Goal: Information Seeking & Learning: Learn about a topic

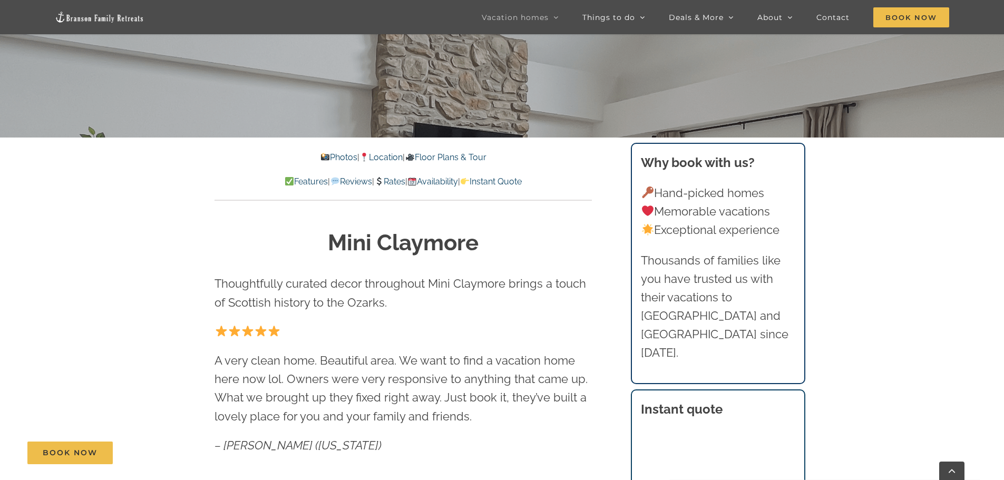
scroll to position [422, 0]
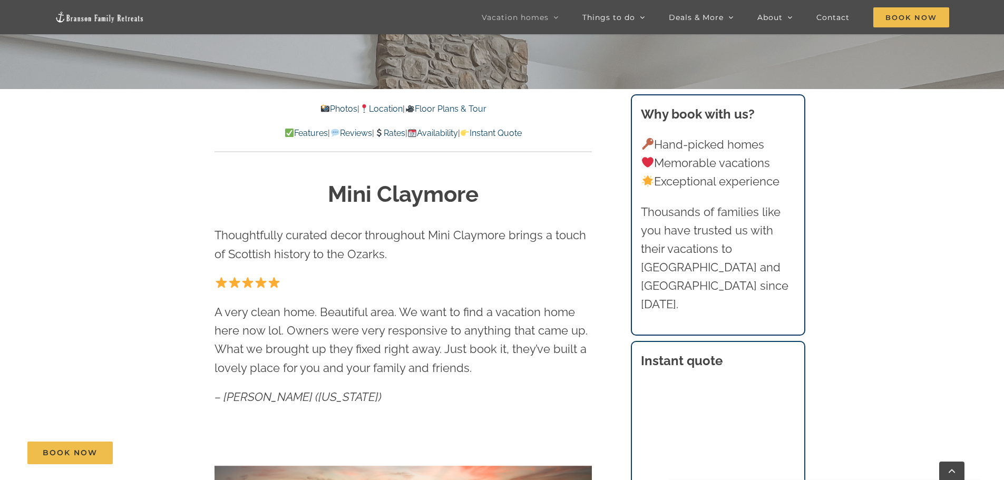
click at [325, 111] on link "Photos" at bounding box center [338, 109] width 37 height 10
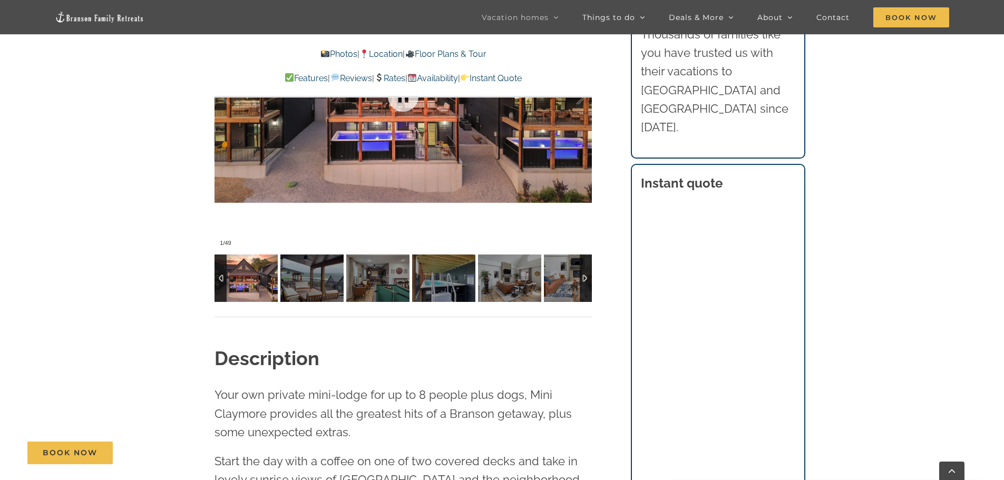
scroll to position [907, 0]
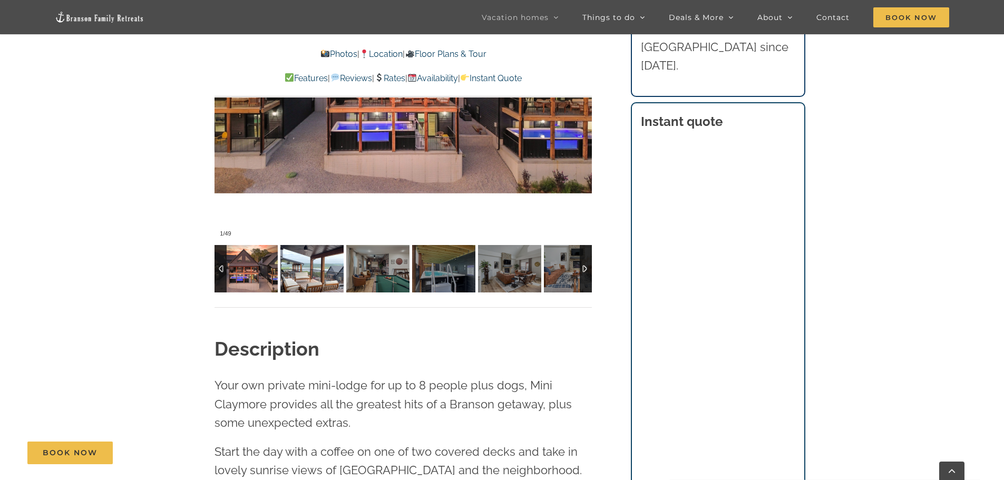
click at [315, 272] on img at bounding box center [311, 268] width 63 height 47
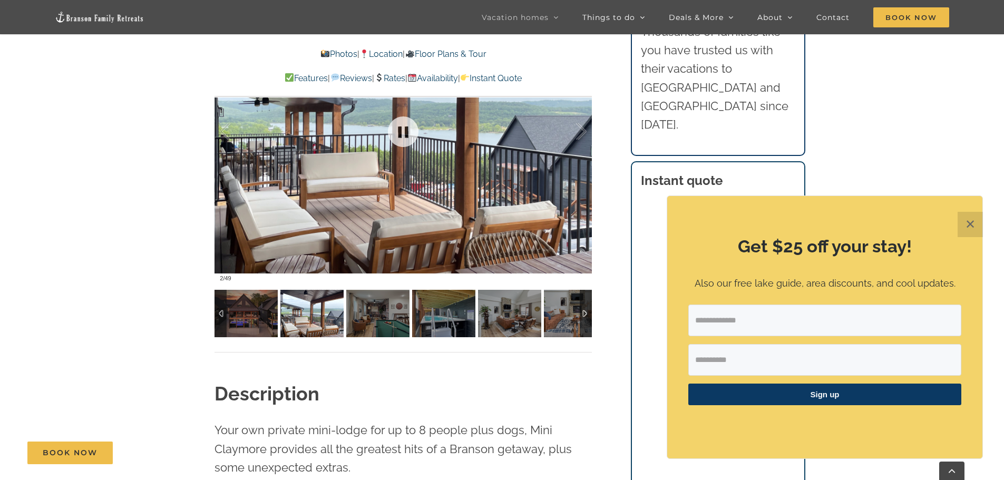
scroll to position [801, 0]
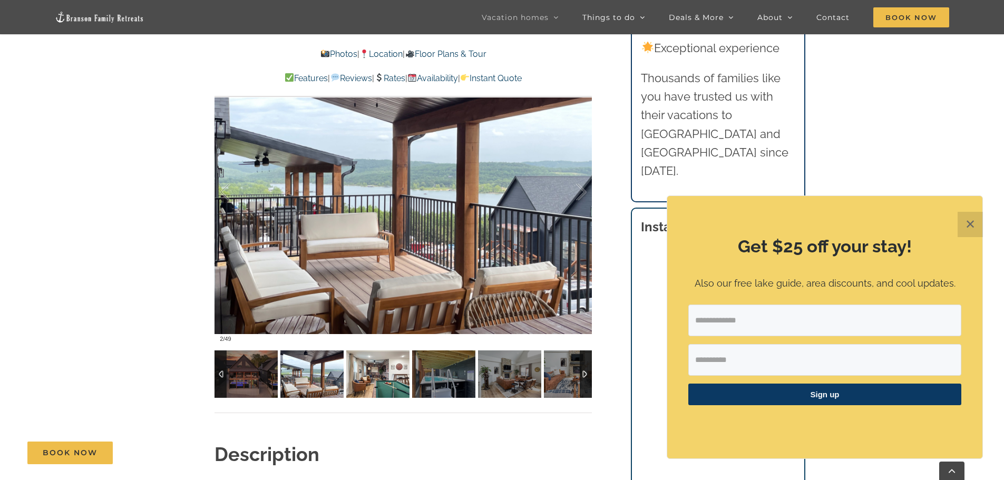
click at [378, 374] on img at bounding box center [377, 373] width 63 height 47
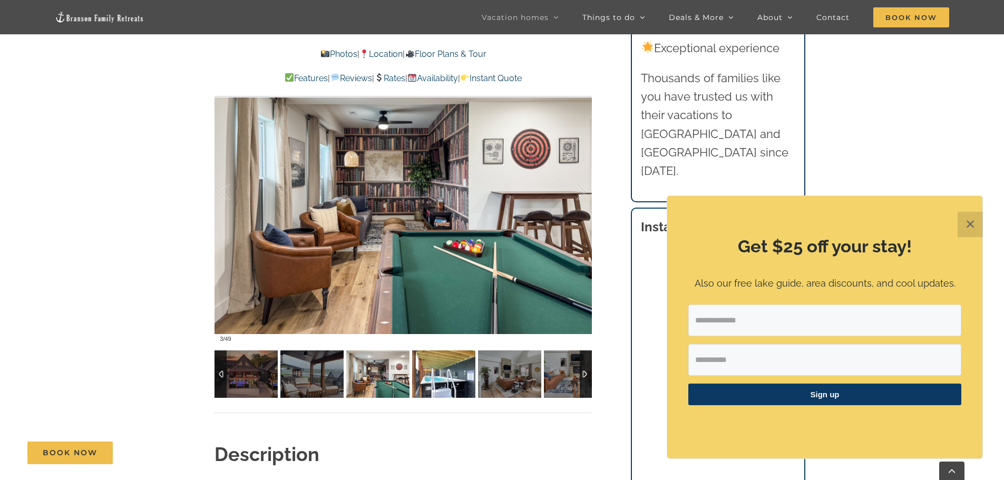
click at [433, 373] on img at bounding box center [443, 373] width 63 height 47
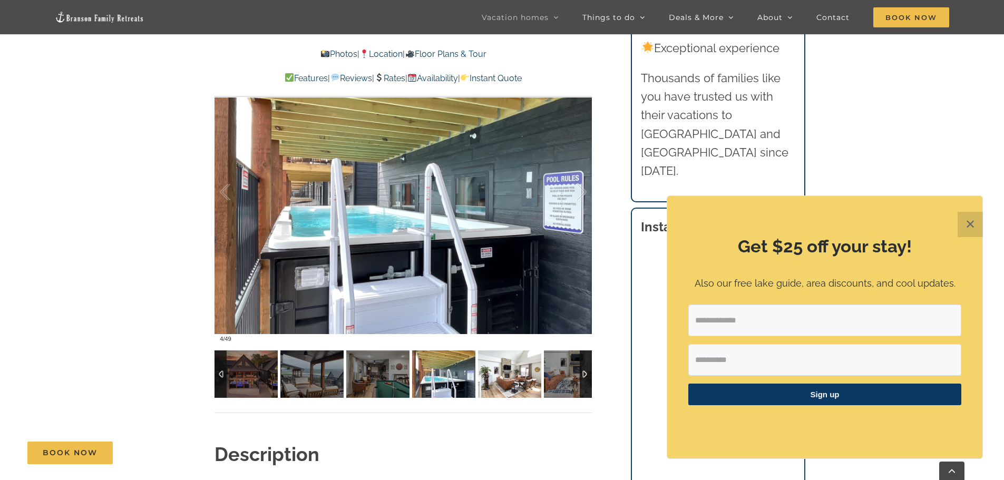
click at [507, 373] on img at bounding box center [509, 373] width 63 height 47
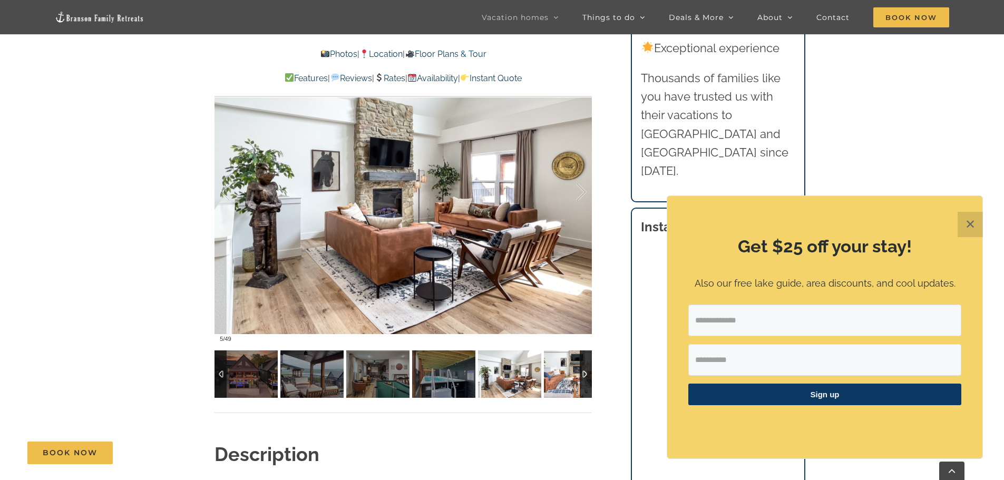
click at [557, 372] on img at bounding box center [575, 373] width 63 height 47
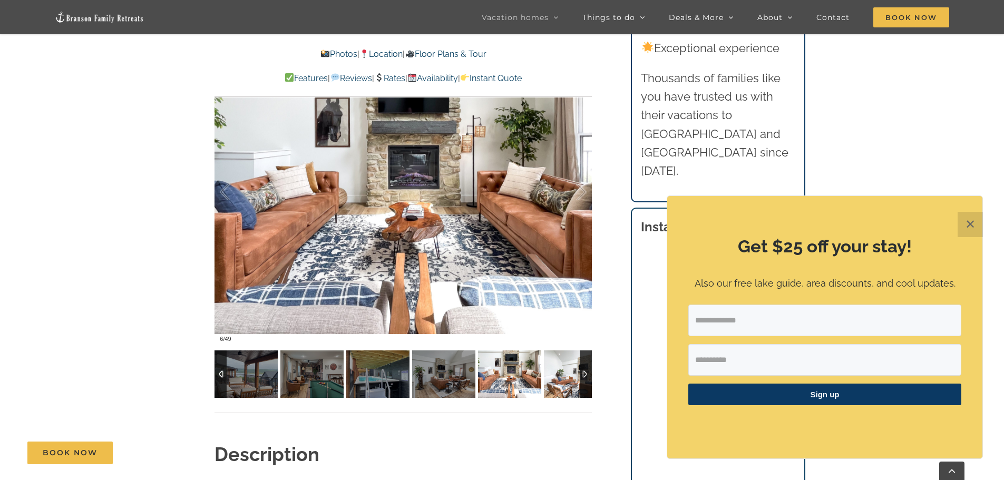
click at [557, 372] on img at bounding box center [575, 373] width 63 height 47
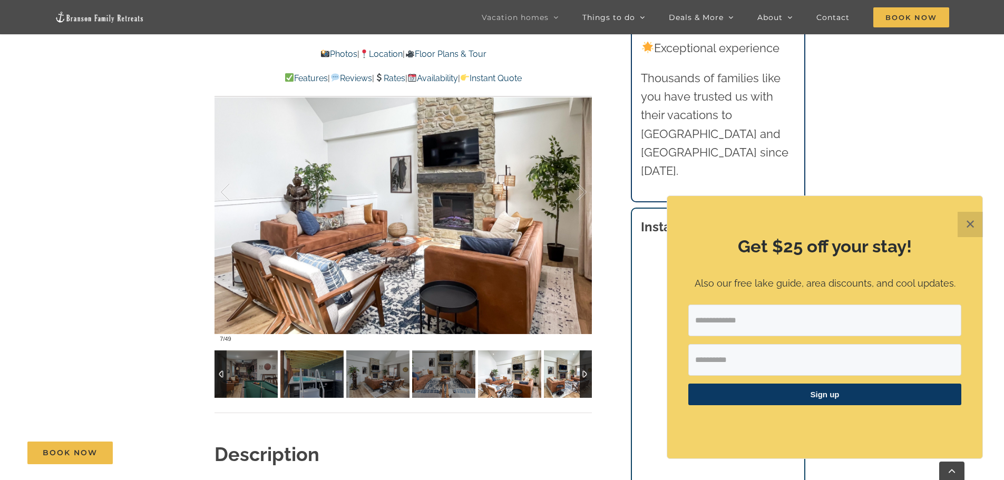
click at [557, 372] on img at bounding box center [575, 373] width 63 height 47
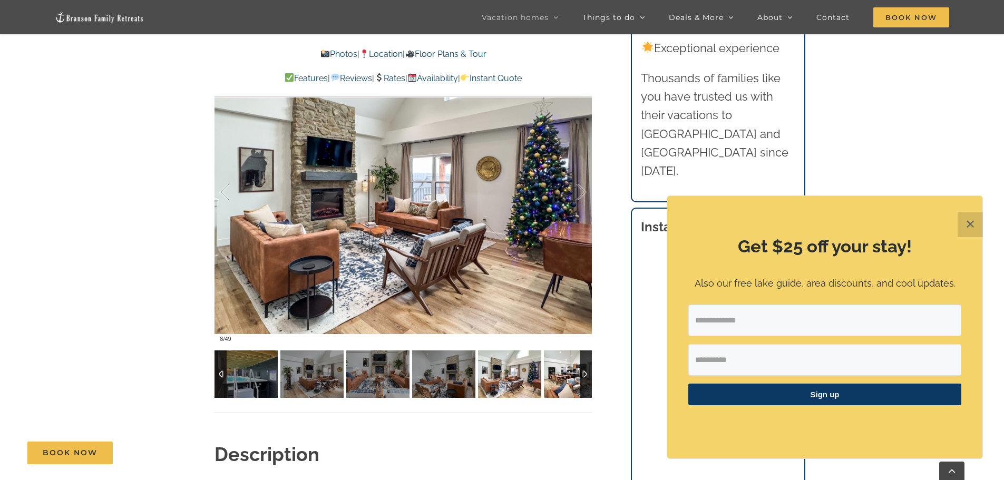
click at [557, 372] on img at bounding box center [575, 373] width 63 height 47
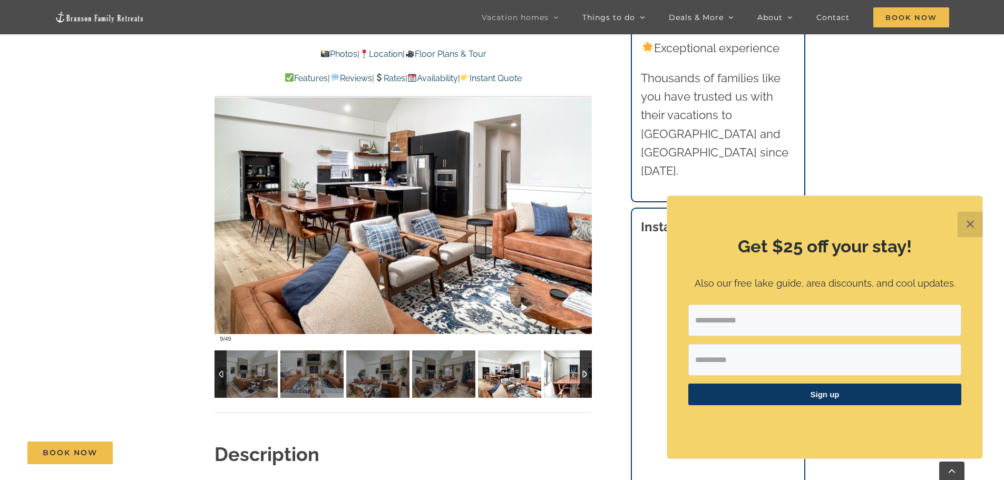
click at [557, 372] on img at bounding box center [575, 373] width 63 height 47
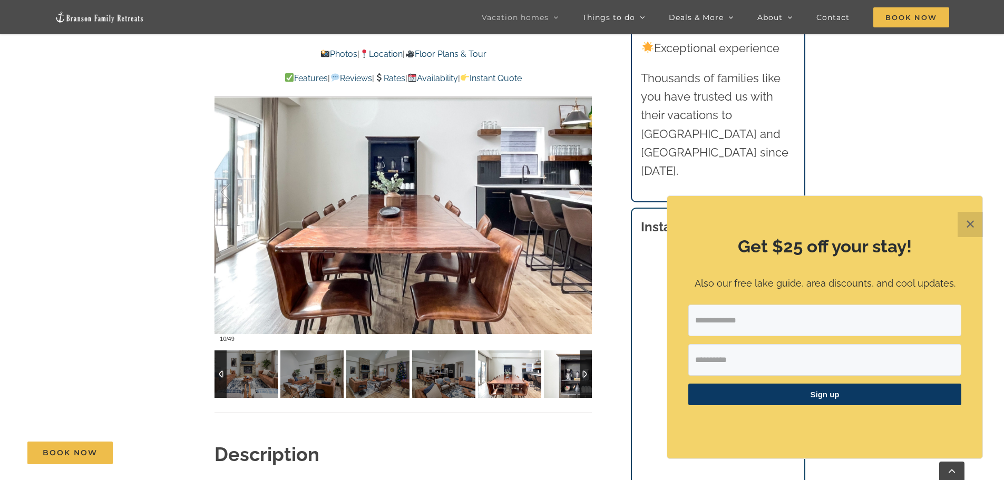
click at [557, 372] on img at bounding box center [575, 373] width 63 height 47
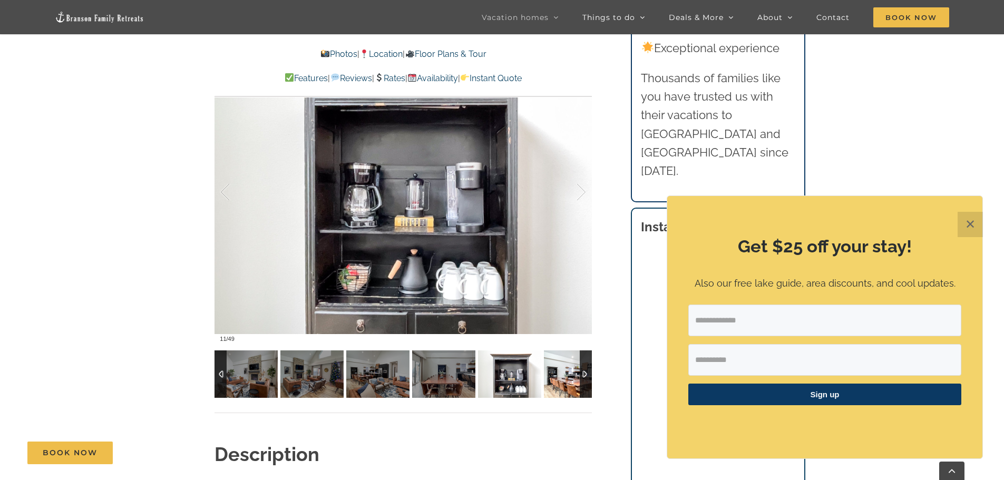
click at [557, 372] on img at bounding box center [575, 373] width 63 height 47
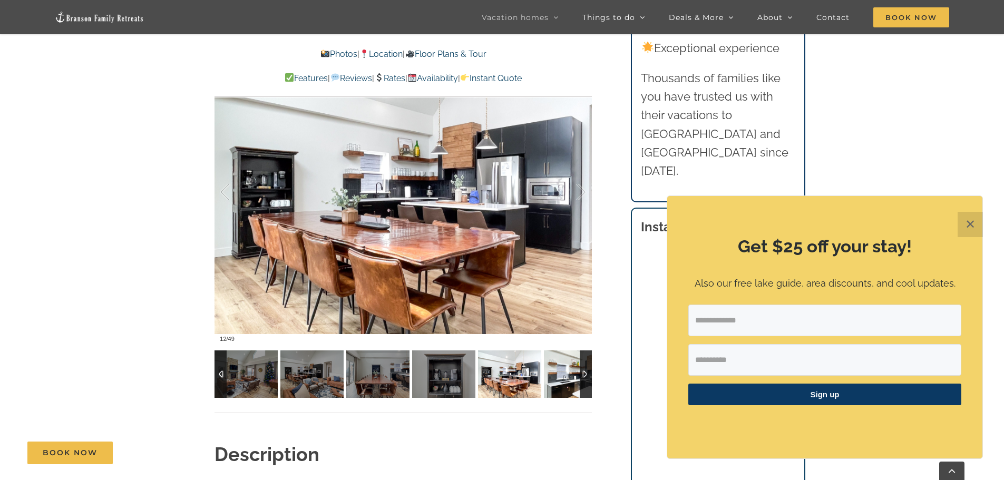
click at [557, 372] on img at bounding box center [575, 373] width 63 height 47
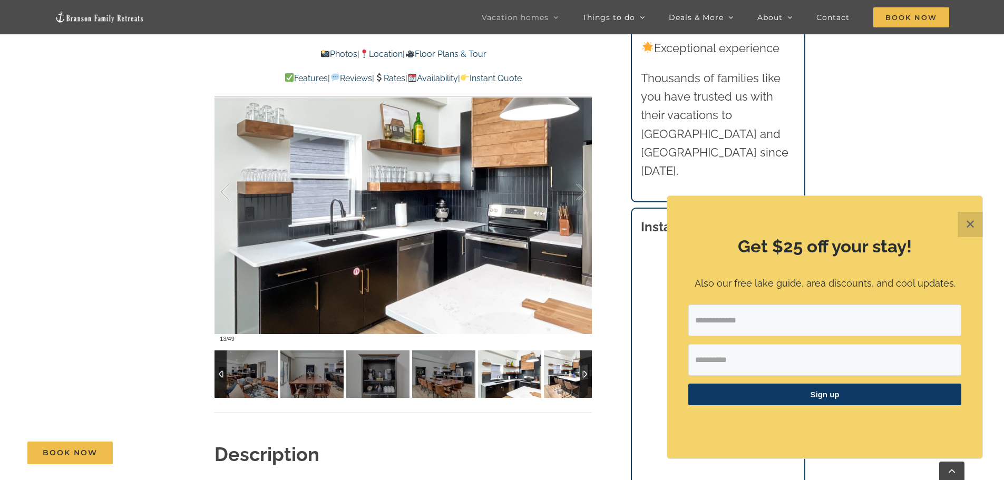
click at [557, 372] on img at bounding box center [575, 373] width 63 height 47
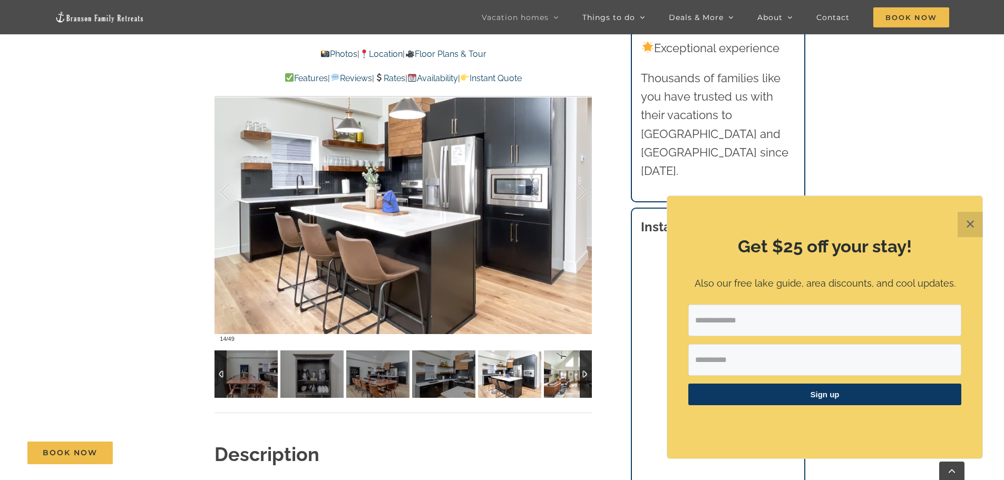
click at [557, 372] on img at bounding box center [575, 373] width 63 height 47
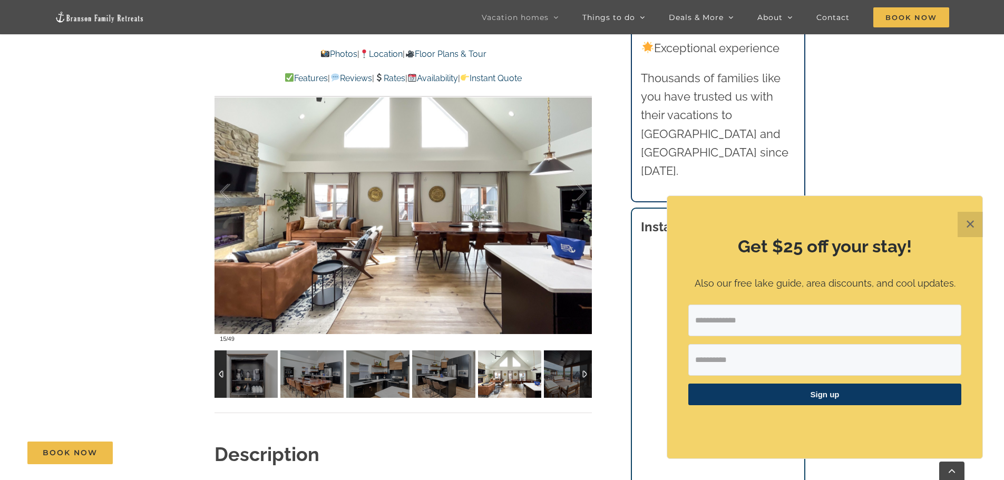
click at [581, 372] on div at bounding box center [586, 373] width 12 height 47
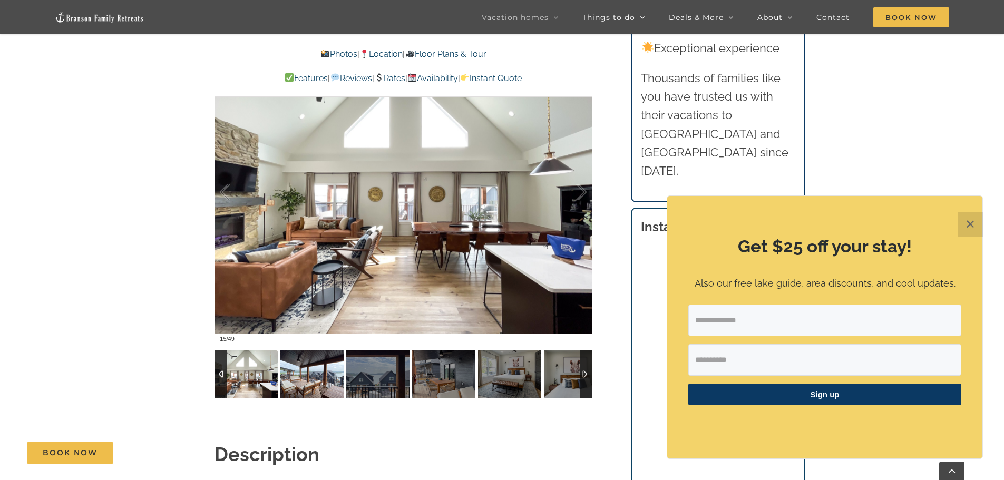
click at [323, 379] on img at bounding box center [311, 373] width 63 height 47
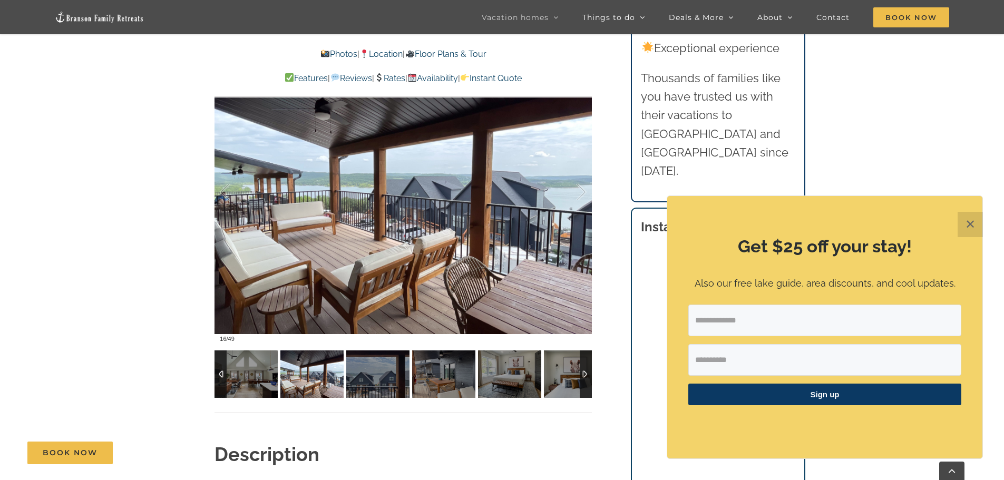
click at [583, 374] on div at bounding box center [586, 373] width 12 height 47
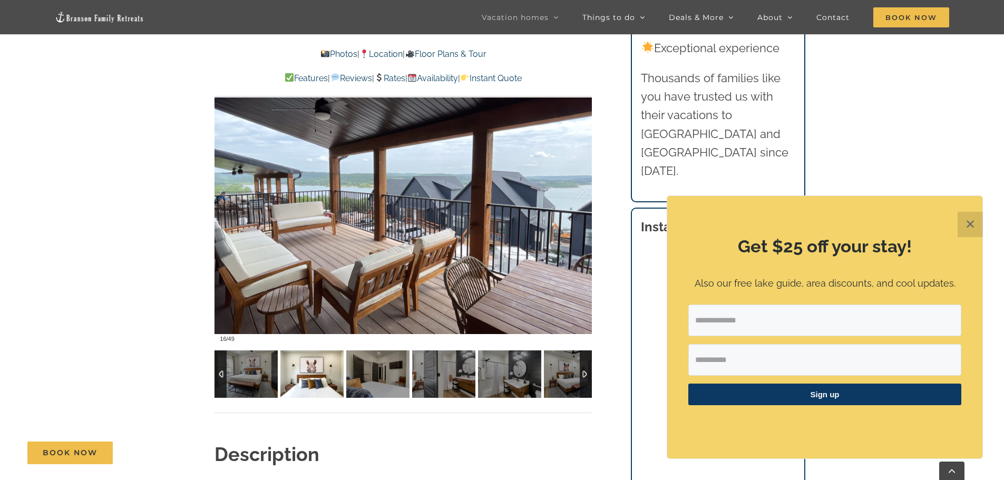
click at [323, 369] on img at bounding box center [311, 373] width 63 height 47
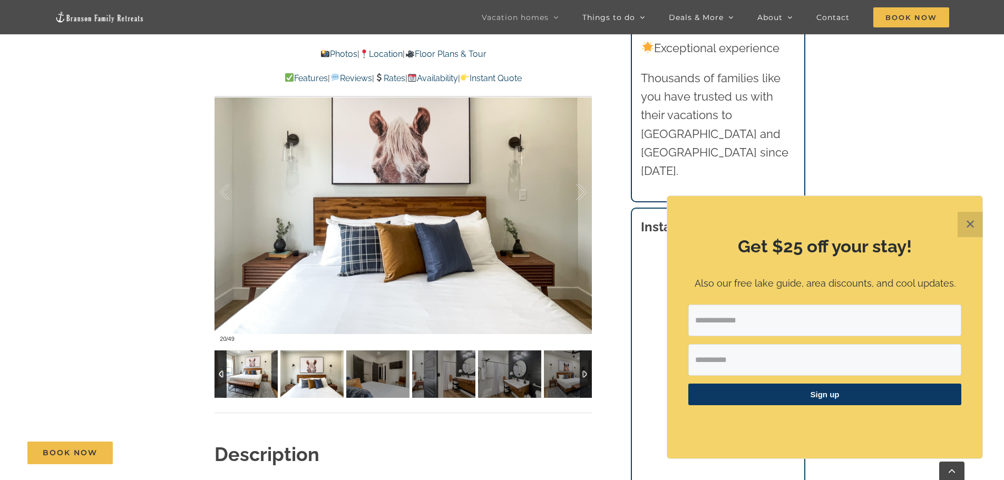
click at [241, 375] on img at bounding box center [246, 373] width 63 height 47
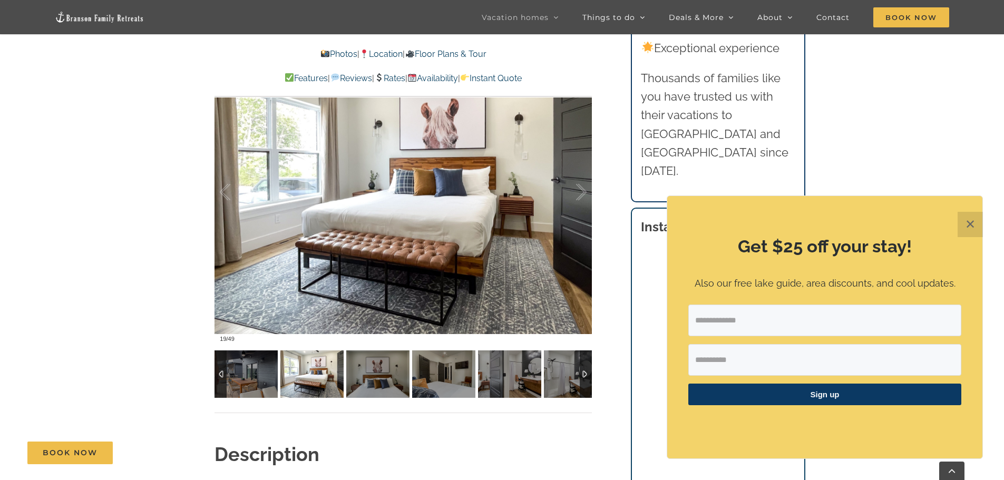
click at [582, 376] on div at bounding box center [586, 373] width 12 height 47
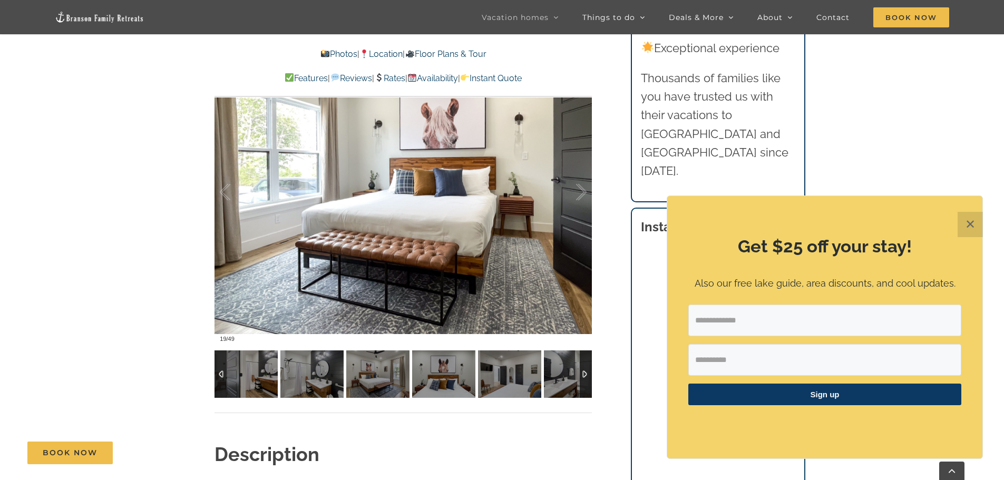
click at [582, 376] on div at bounding box center [586, 373] width 12 height 47
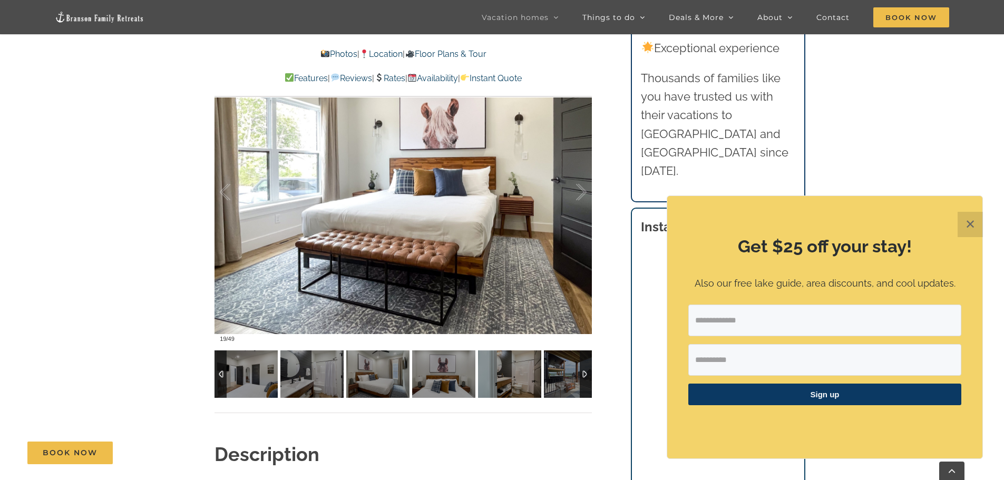
click at [583, 376] on div at bounding box center [586, 373] width 12 height 47
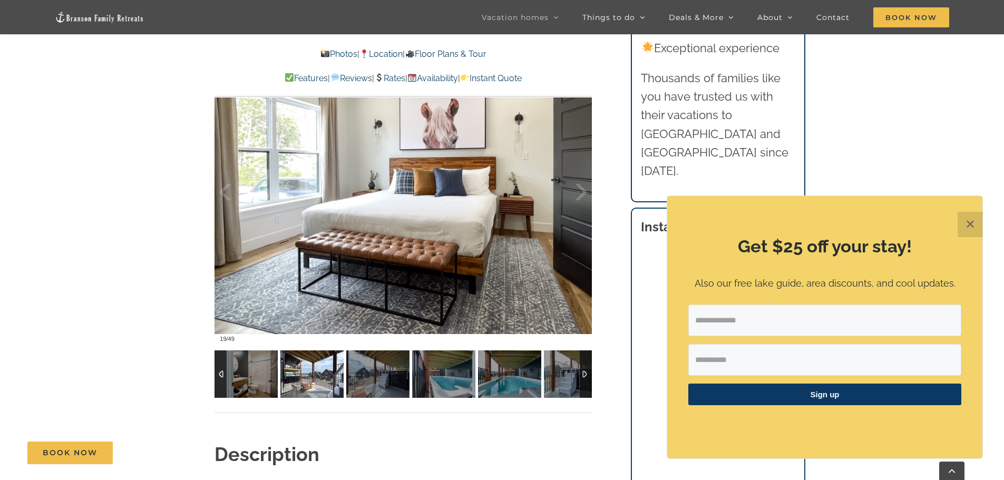
click at [310, 376] on img at bounding box center [311, 373] width 63 height 47
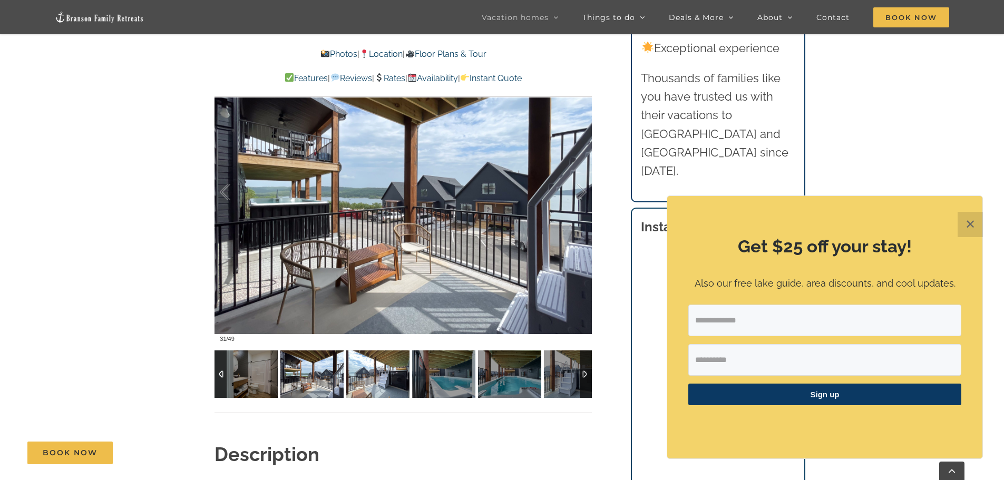
click at [379, 375] on img at bounding box center [377, 373] width 63 height 47
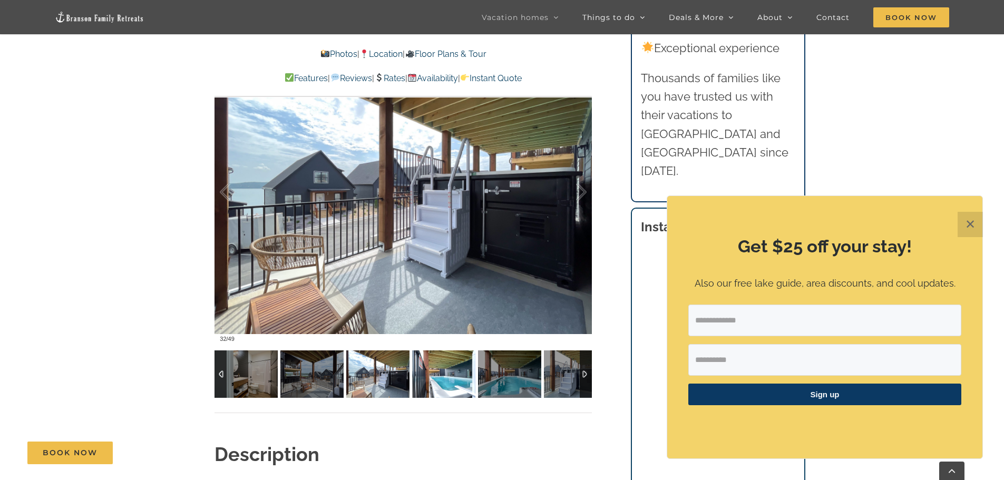
click at [442, 375] on img at bounding box center [443, 373] width 63 height 47
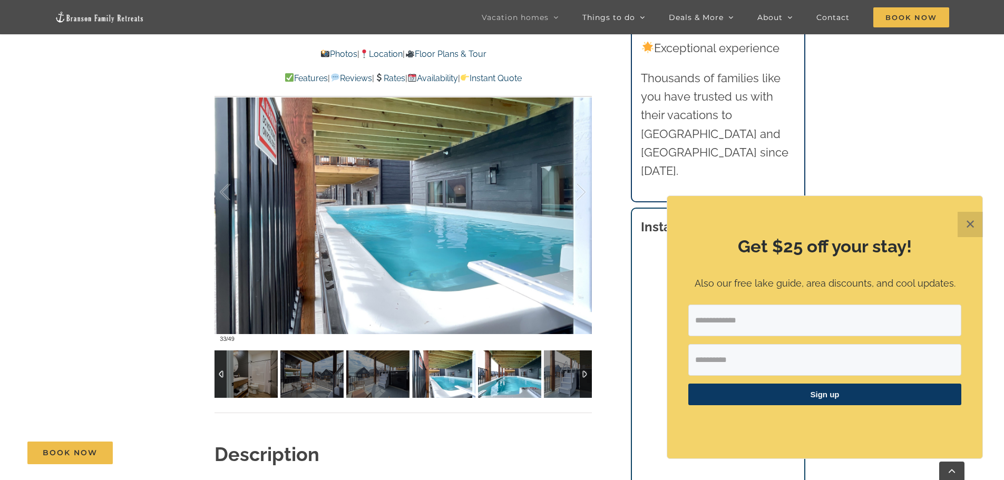
click at [500, 388] on img at bounding box center [509, 373] width 63 height 47
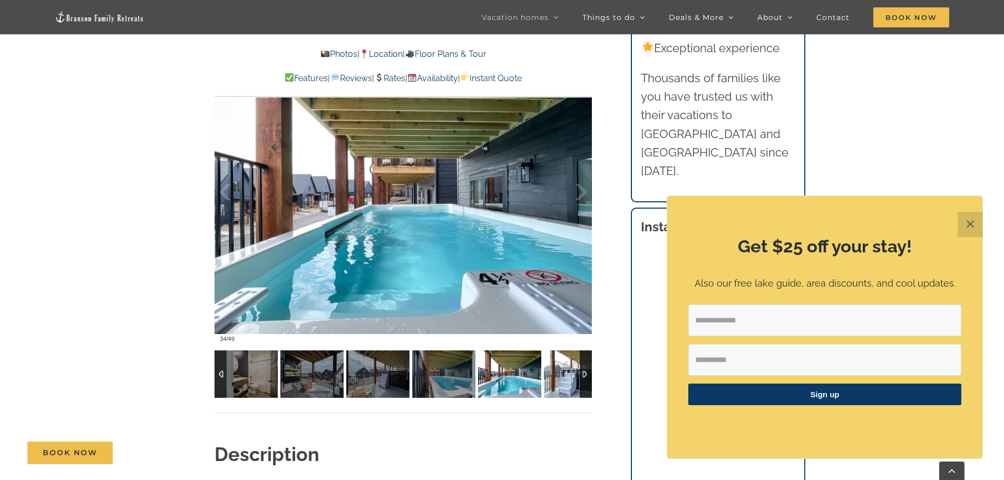
click at [568, 380] on img at bounding box center [575, 373] width 63 height 47
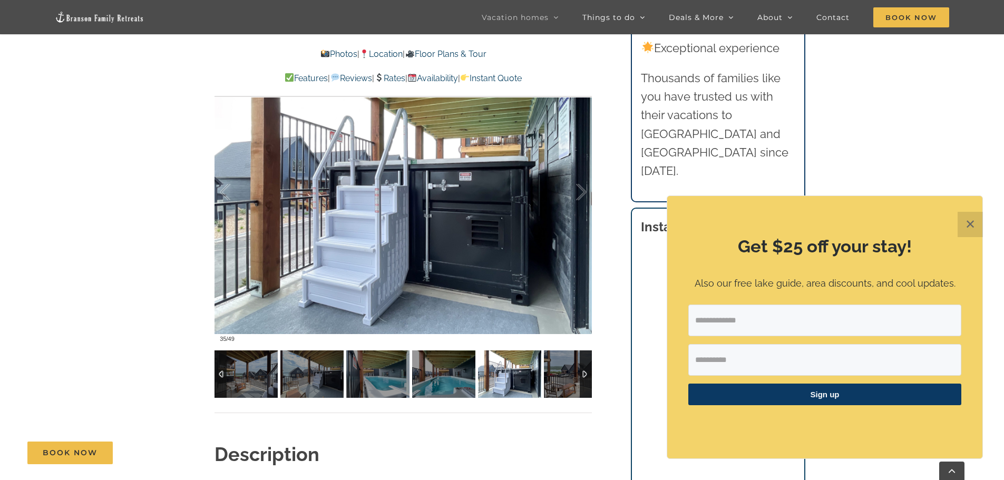
click at [588, 374] on div at bounding box center [586, 373] width 12 height 47
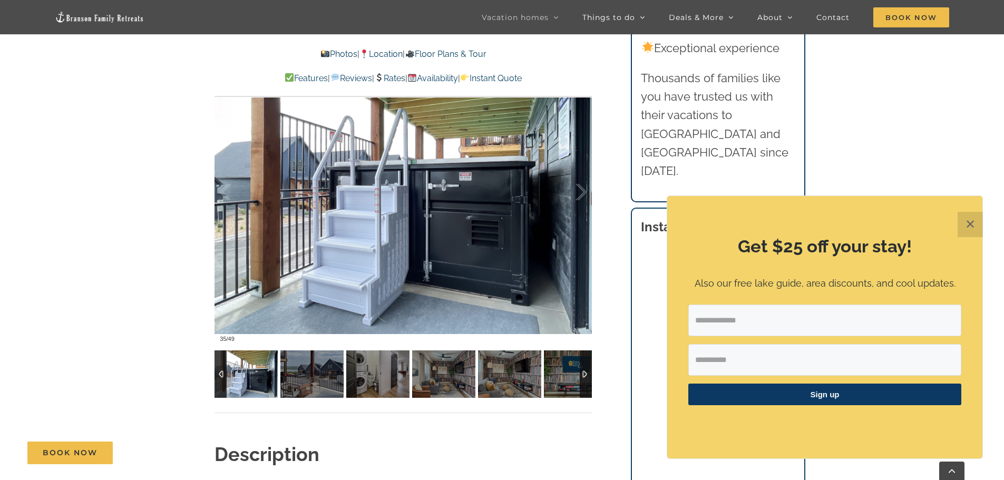
click at [588, 374] on div at bounding box center [586, 373] width 12 height 47
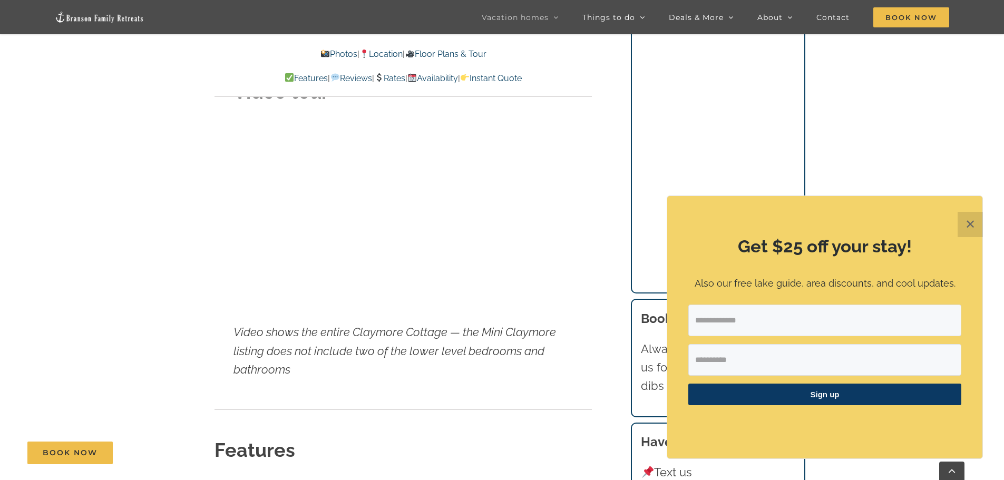
scroll to position [4280, 0]
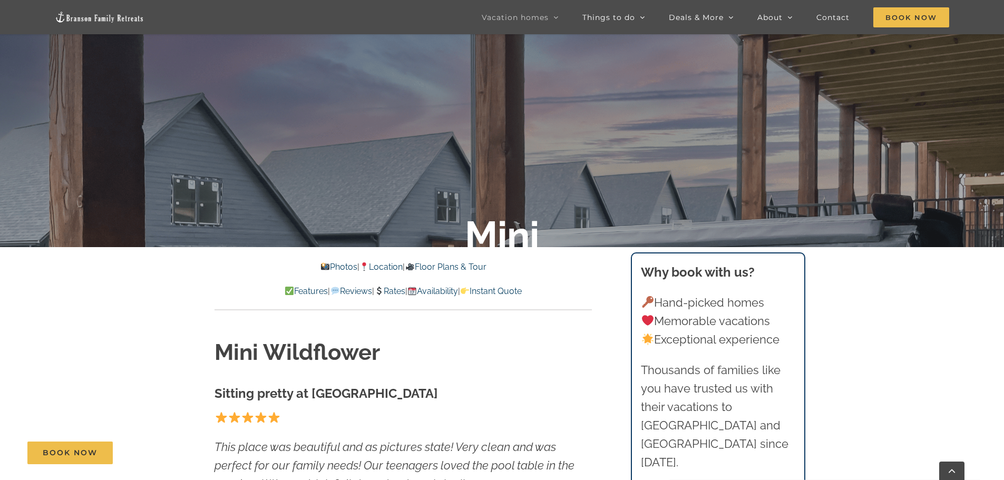
scroll to position [369, 0]
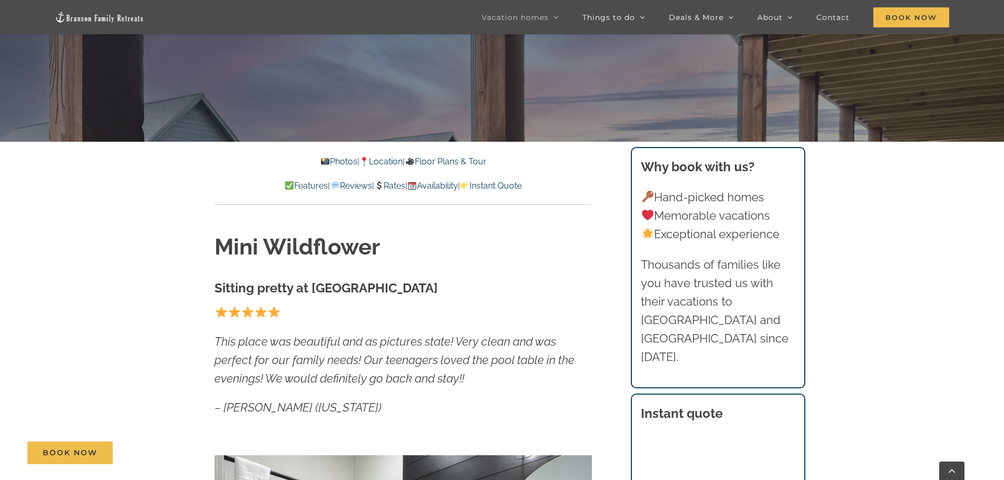
click at [457, 157] on link "Floor Plans & Tour" at bounding box center [445, 162] width 81 height 10
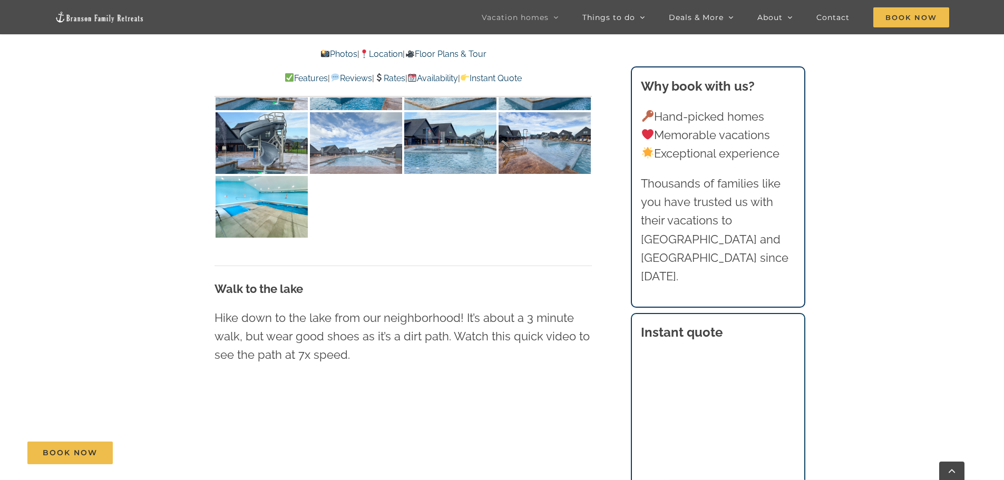
scroll to position [2548, 0]
click at [333, 54] on link "Photos" at bounding box center [338, 54] width 37 height 10
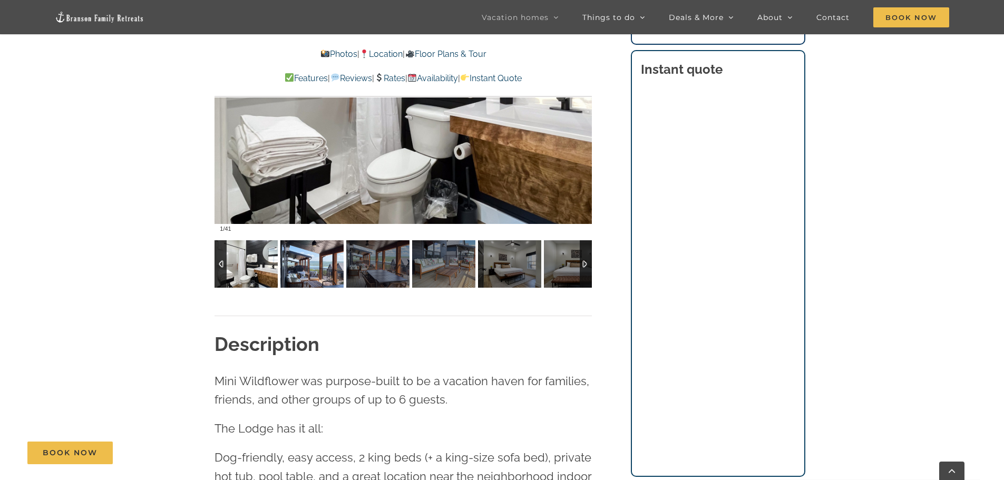
scroll to position [936, 0]
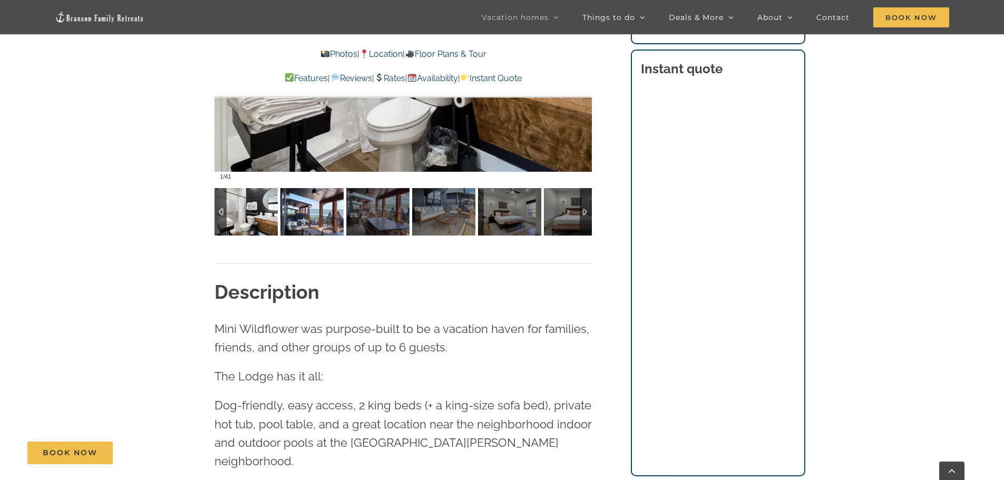
click at [319, 212] on img at bounding box center [311, 211] width 63 height 47
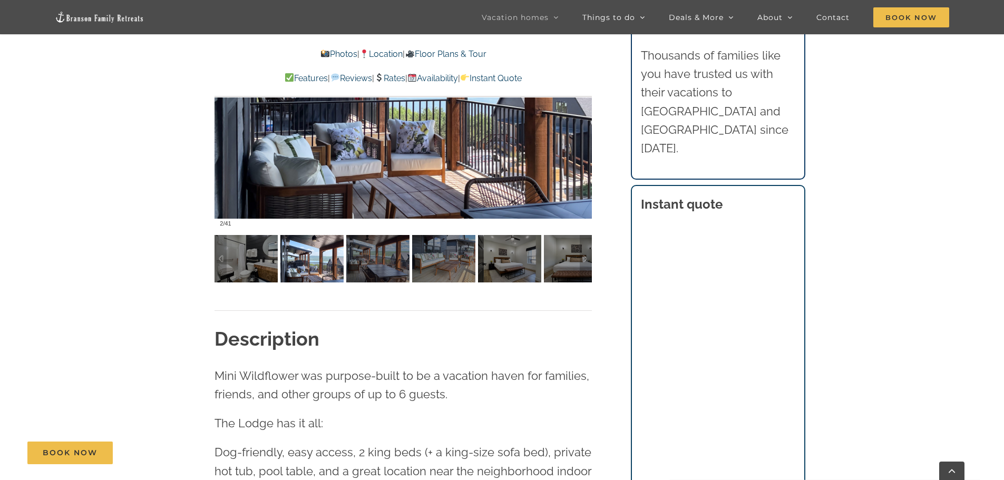
scroll to position [777, 0]
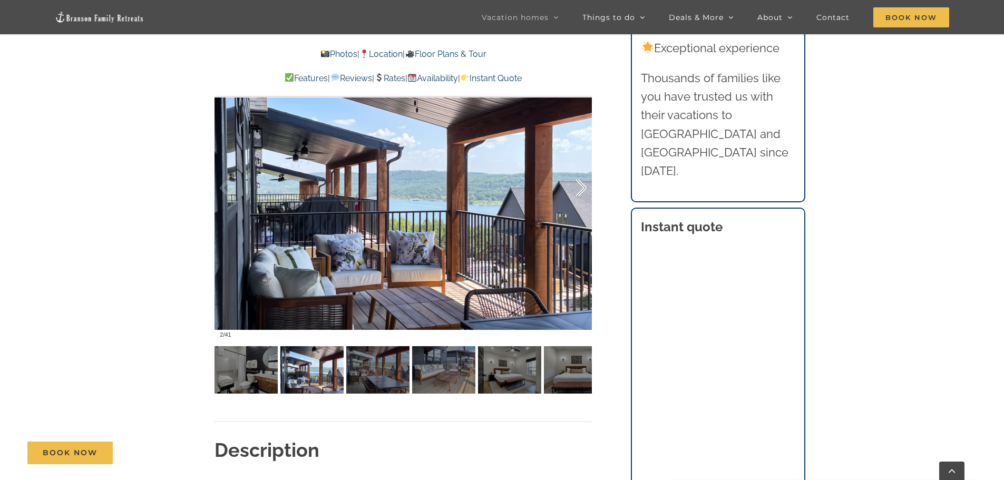
click at [579, 190] on div at bounding box center [570, 187] width 33 height 65
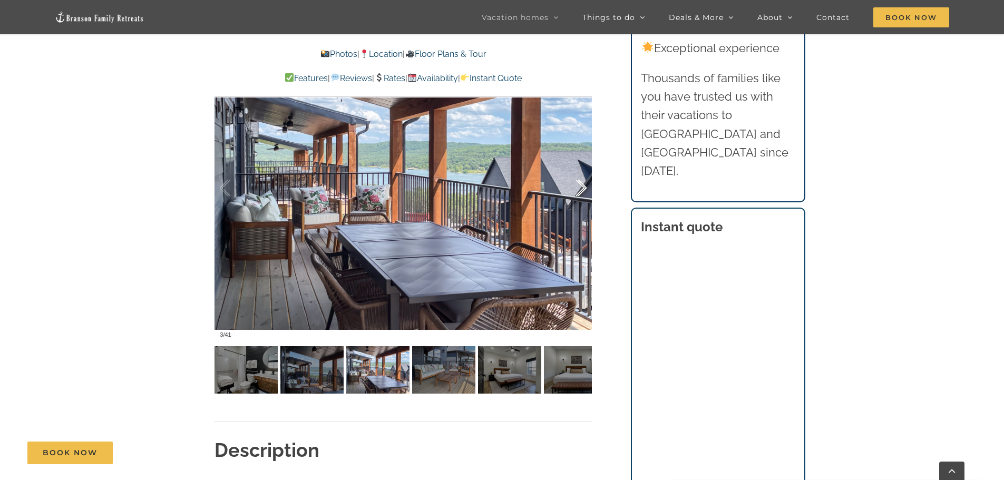
click at [579, 190] on div at bounding box center [570, 187] width 33 height 65
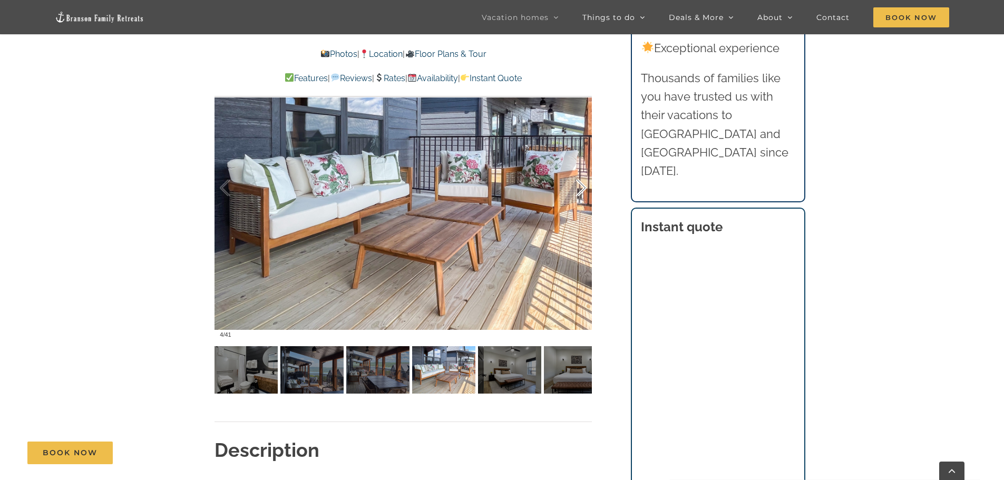
click at [579, 190] on div at bounding box center [570, 187] width 33 height 65
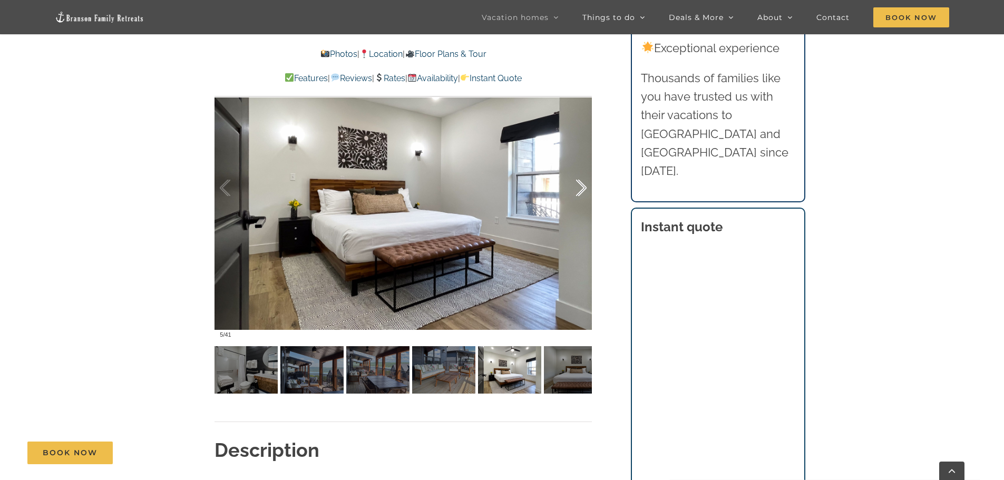
click at [579, 190] on div at bounding box center [570, 187] width 33 height 65
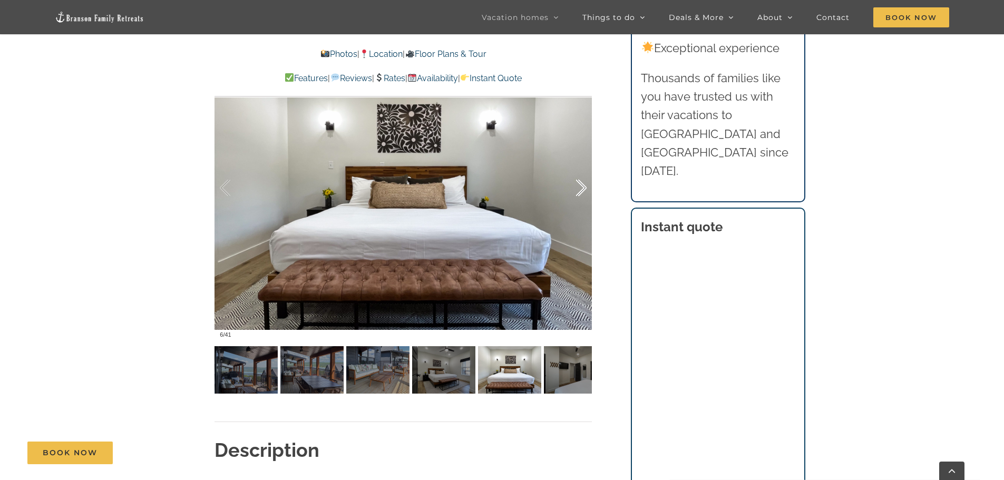
click at [579, 190] on div at bounding box center [570, 187] width 33 height 65
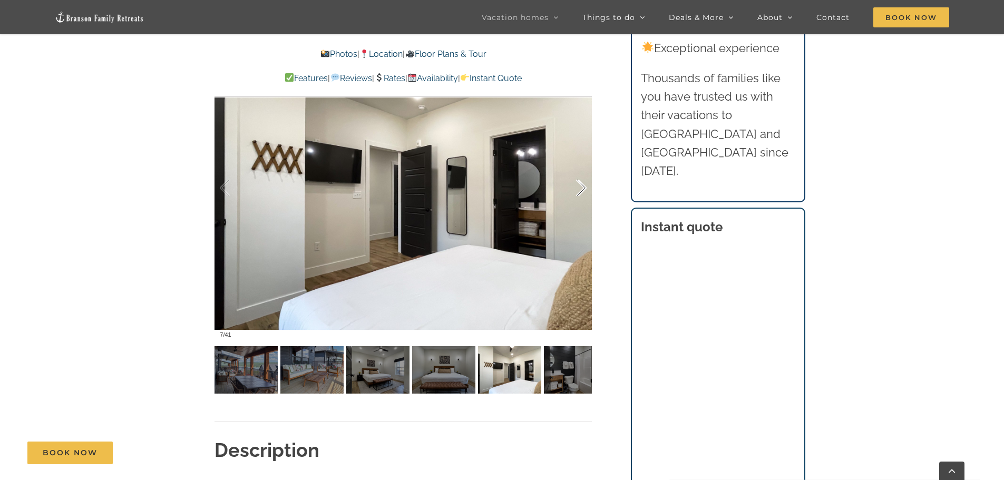
click at [579, 190] on div at bounding box center [570, 187] width 33 height 65
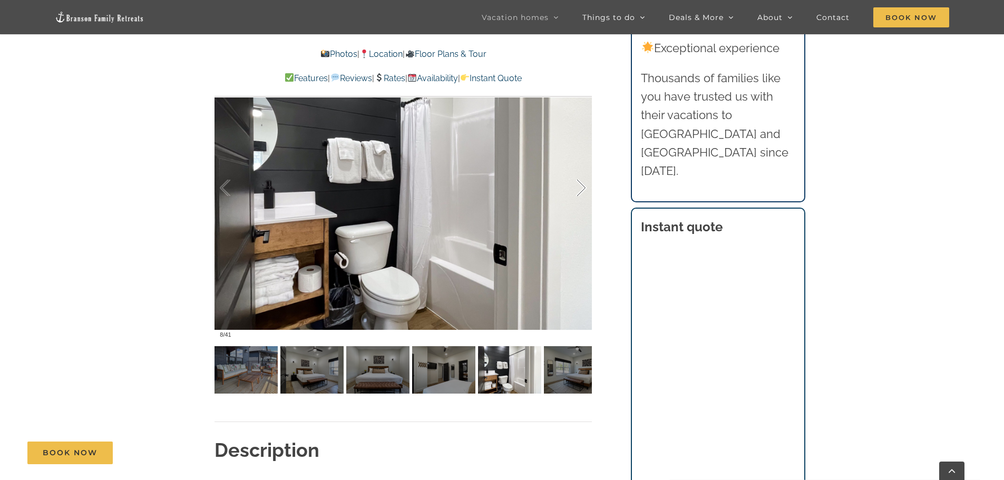
click at [579, 190] on div at bounding box center [570, 187] width 33 height 65
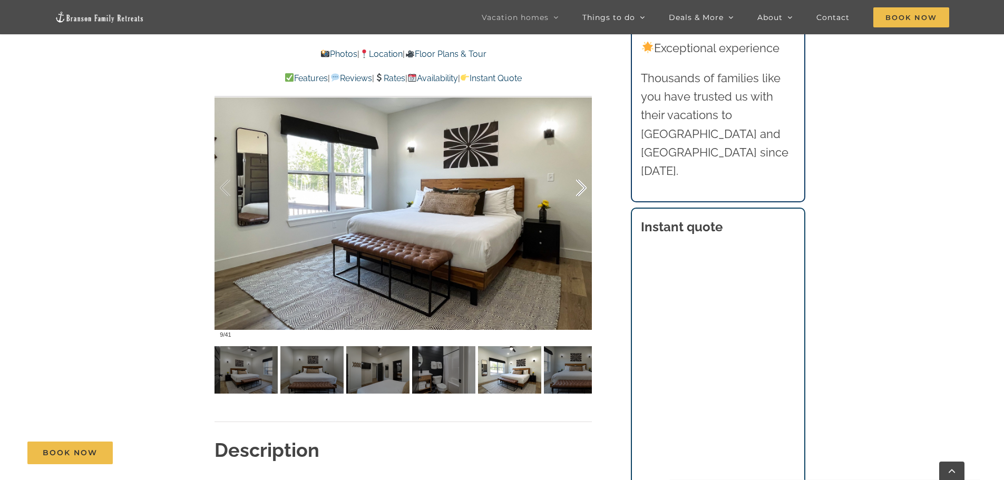
click at [579, 190] on div at bounding box center [570, 187] width 33 height 65
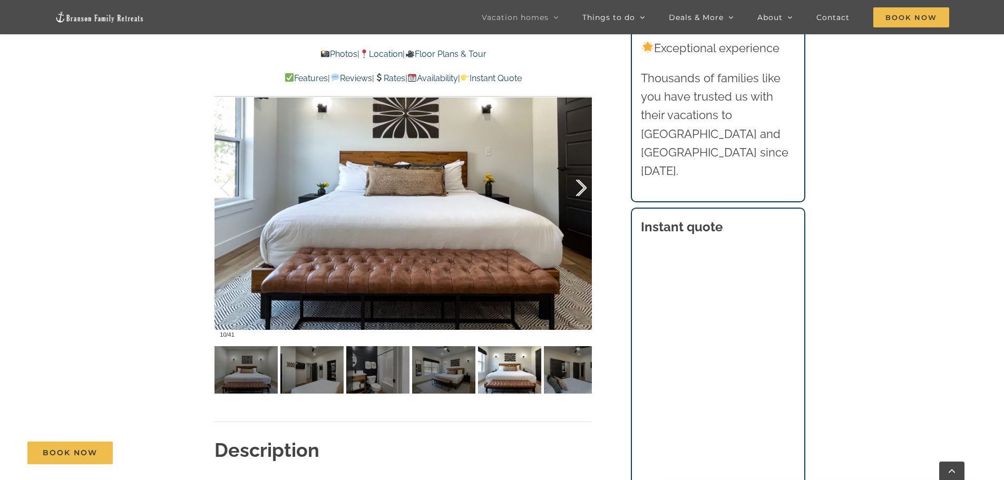
click at [579, 190] on div at bounding box center [570, 187] width 33 height 65
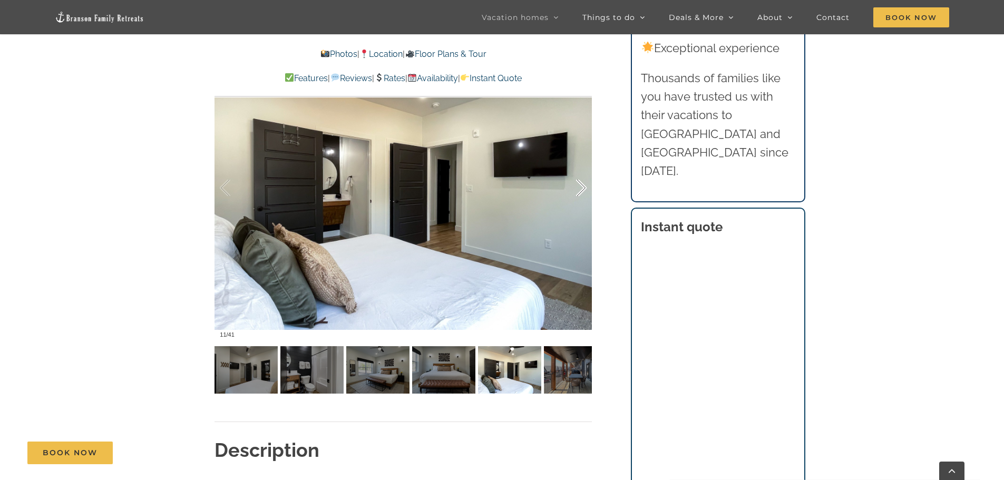
click at [579, 190] on div at bounding box center [570, 187] width 33 height 65
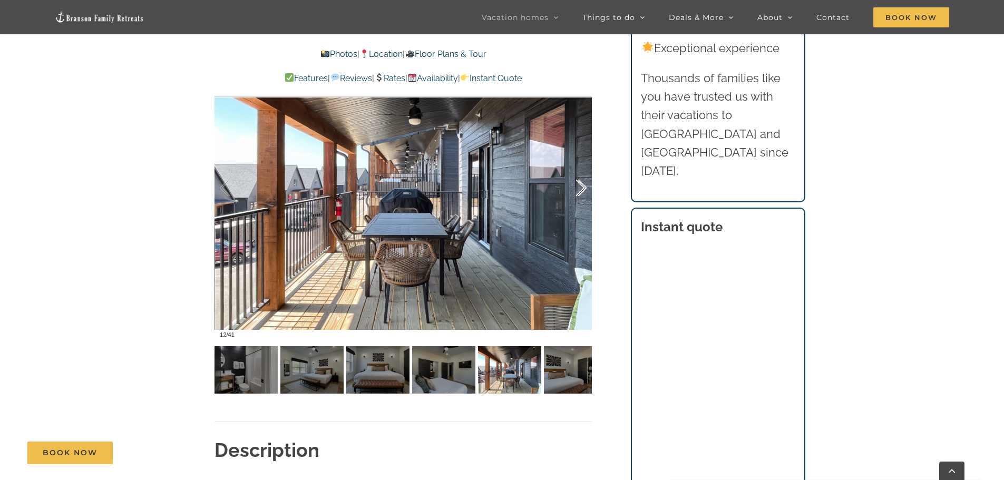
click at [579, 190] on div at bounding box center [570, 187] width 33 height 65
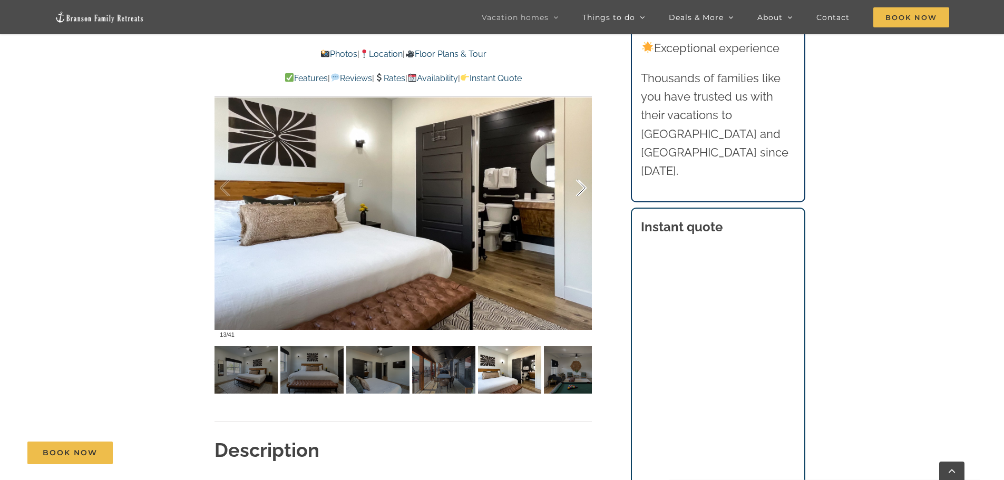
click at [579, 190] on div at bounding box center [570, 187] width 33 height 65
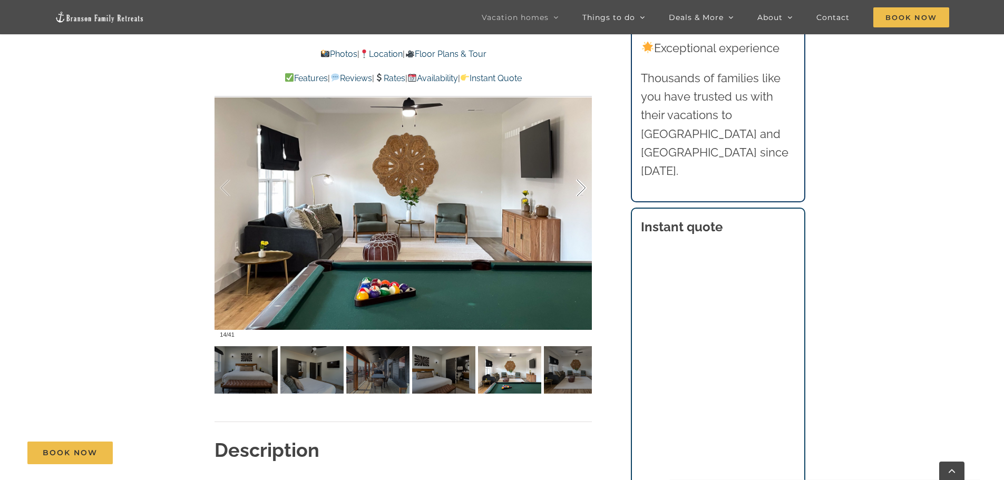
click at [579, 190] on div at bounding box center [570, 187] width 33 height 65
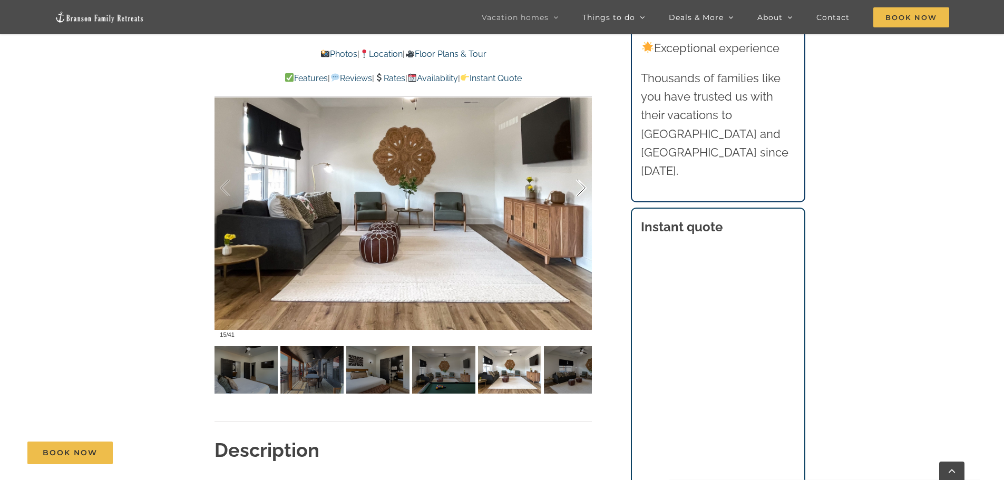
click at [579, 190] on div at bounding box center [570, 187] width 33 height 65
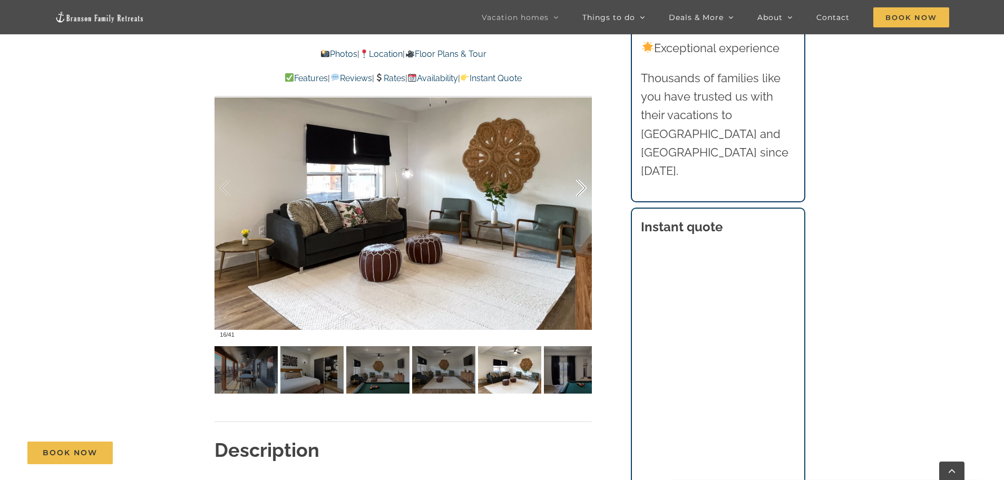
click at [579, 190] on div at bounding box center [570, 187] width 33 height 65
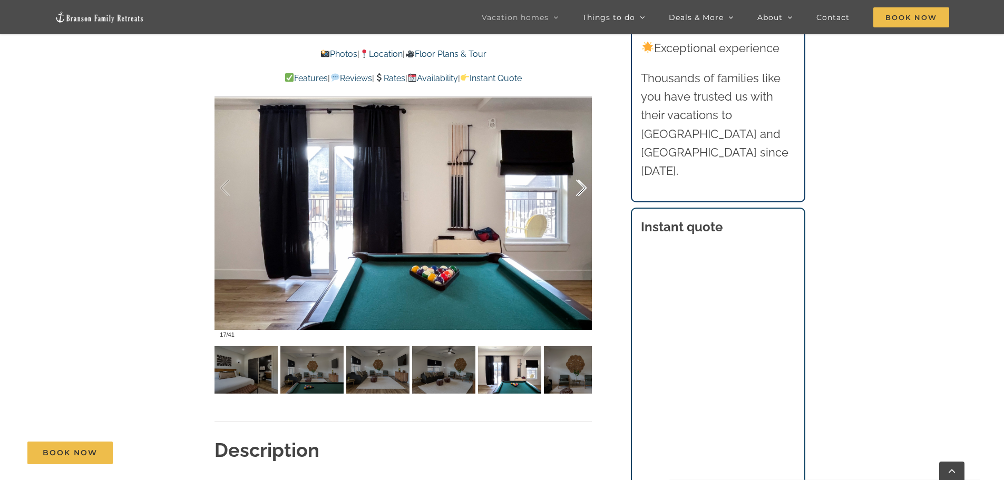
click at [580, 191] on div at bounding box center [570, 187] width 33 height 65
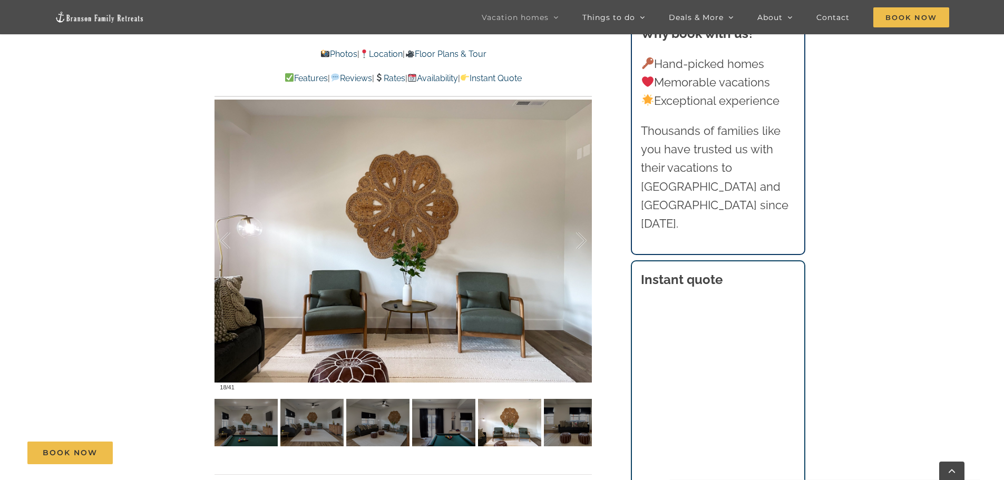
click at [384, 52] on link "Location" at bounding box center [380, 54] width 43 height 10
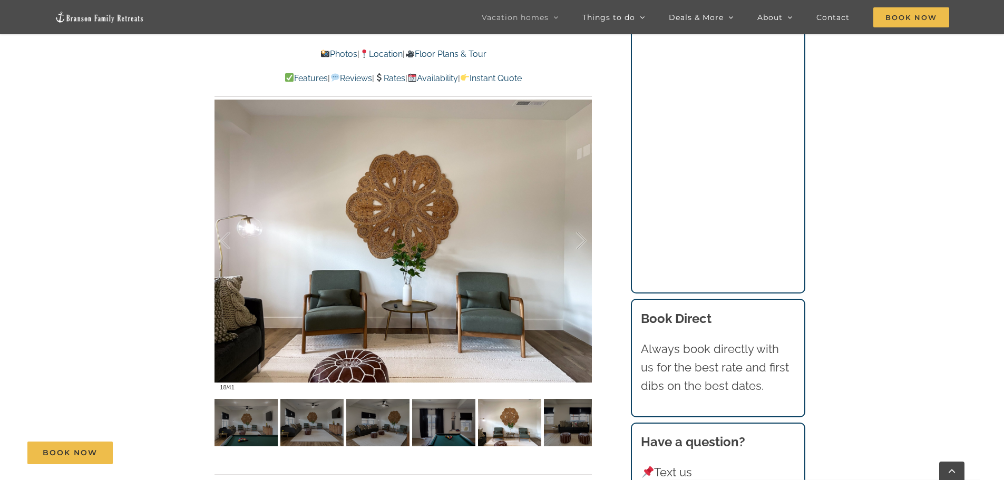
scroll to position [2322, 0]
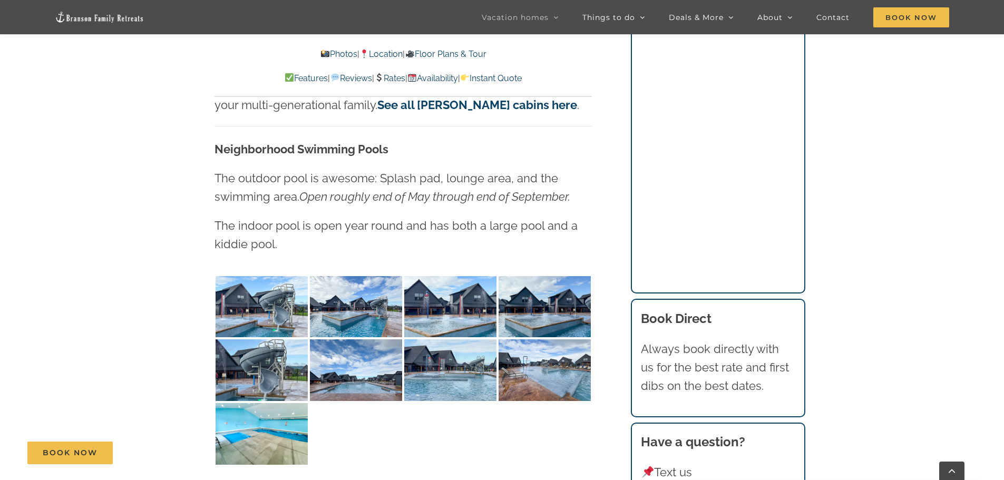
click at [386, 55] on link "Location" at bounding box center [380, 54] width 43 height 10
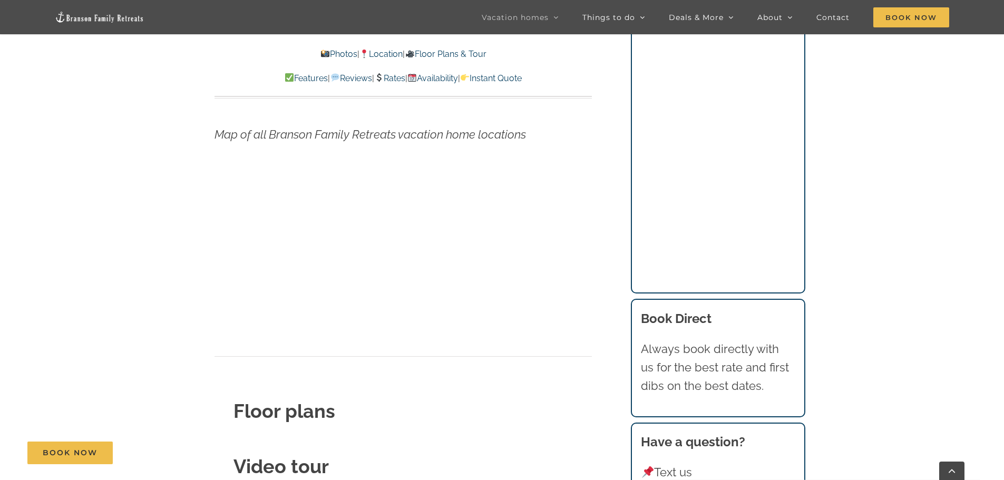
scroll to position [3639, 0]
